Goal: Find contact information: Find contact information

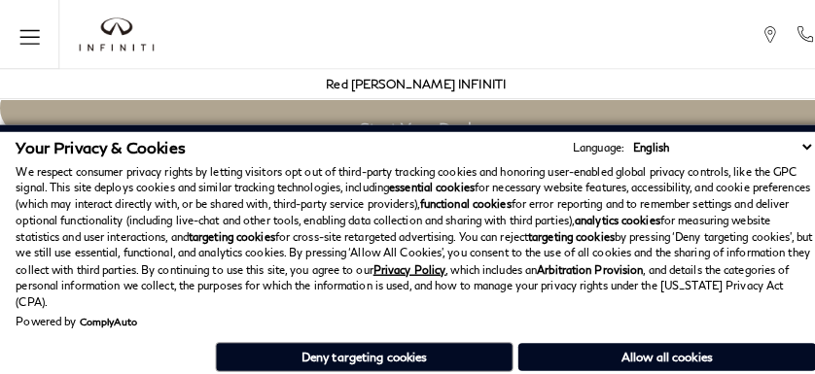
scroll to position [3391, 0]
click at [486, 319] on div "Powered by ComplyAuto" at bounding box center [408, 315] width 784 height 12
click at [87, 222] on p "We respect consumer privacy rights by letting visitors opt out of third-party t…" at bounding box center [408, 232] width 784 height 145
click at [778, 319] on div "Powered by ComplyAuto" at bounding box center [408, 315] width 784 height 12
click at [778, 367] on div "Your Privacy & Cookies Language: English Spanish / Español English / [GEOGRAPHI…" at bounding box center [408, 252] width 784 height 234
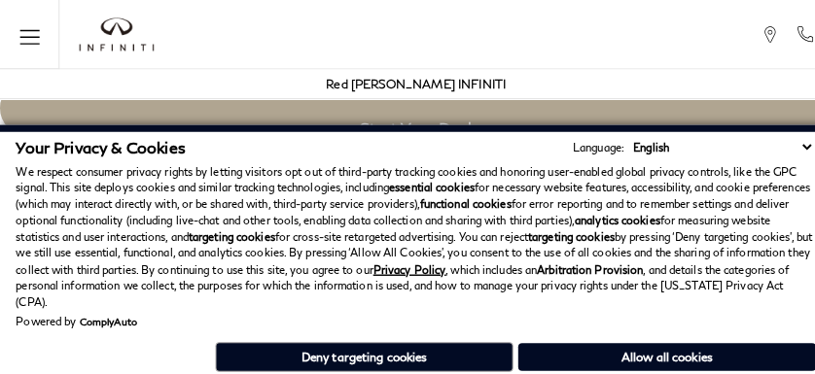
click at [729, 319] on div "Powered by ComplyAuto" at bounding box center [408, 315] width 784 height 12
click at [729, 367] on div "Your Privacy & Cookies Language: English Spanish / Español English / [GEOGRAPHI…" at bounding box center [408, 252] width 784 height 234
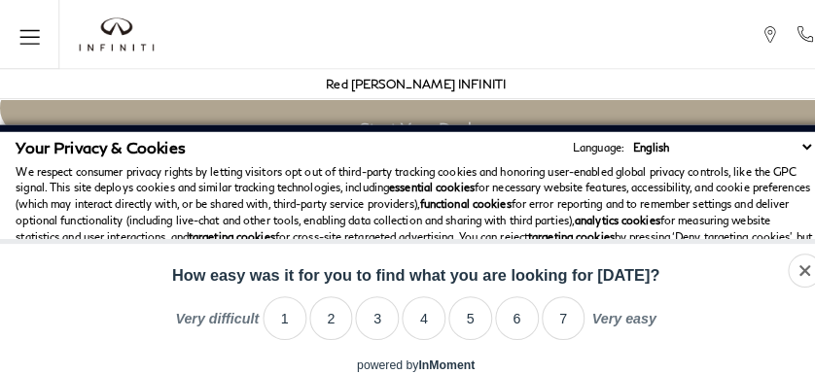
click at [632, 319] on label "Very easy" at bounding box center [610, 318] width 63 height 29
click at [632, 367] on div "powered by InMoment • opt out • here" at bounding box center [407, 362] width 815 height 23
click at [439, 319] on li "5" at bounding box center [460, 312] width 43 height 43
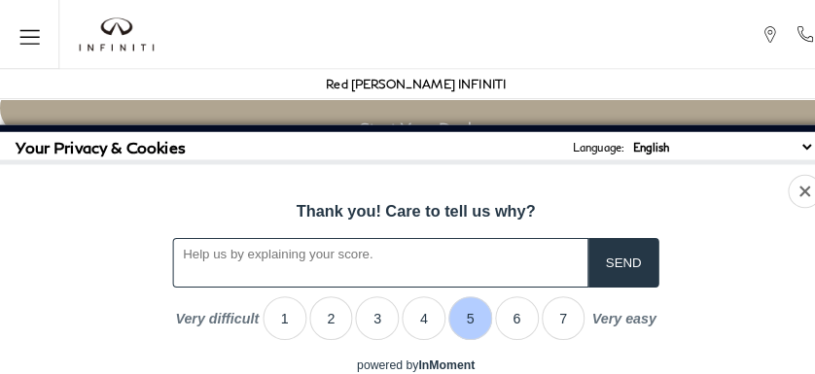
click at [437, 367] on div "powered by InMoment • opt out • here" at bounding box center [407, 362] width 815 height 23
click at [44, 179] on h3 "Exterior" at bounding box center [399, 188] width 710 height 19
click at [340, 290] on div "dismiss Thank you! Care to tell us why? Share Tweet No thanks... How easy was i…" at bounding box center [407, 256] width 815 height 190
click at [44, 179] on h3 "Exterior" at bounding box center [399, 188] width 710 height 19
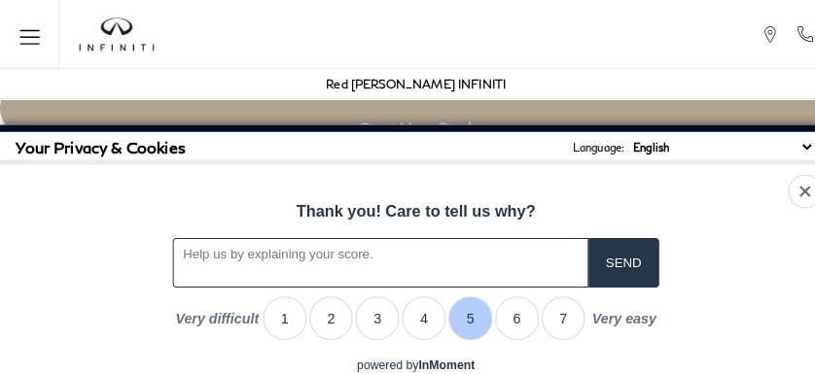
click at [44, 179] on h3 "Exterior" at bounding box center [399, 188] width 710 height 19
click at [486, 192] on div "Thank you! Care to tell us why?" at bounding box center [407, 207] width 815 height 52
click link "Call sales Phone Number [PHONE_NUMBER]" at bounding box center [0, 0] width 0 height 0
